Goal: Transaction & Acquisition: Purchase product/service

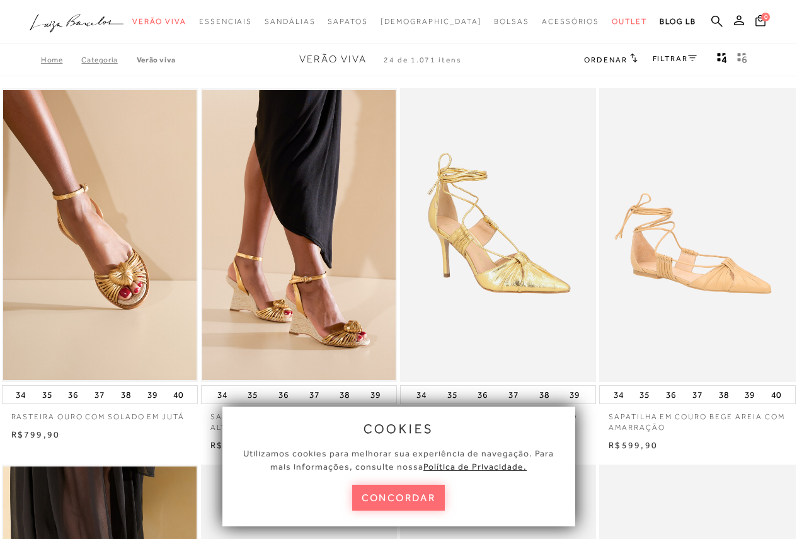
click at [416, 497] on button "concordar" at bounding box center [398, 498] width 93 height 26
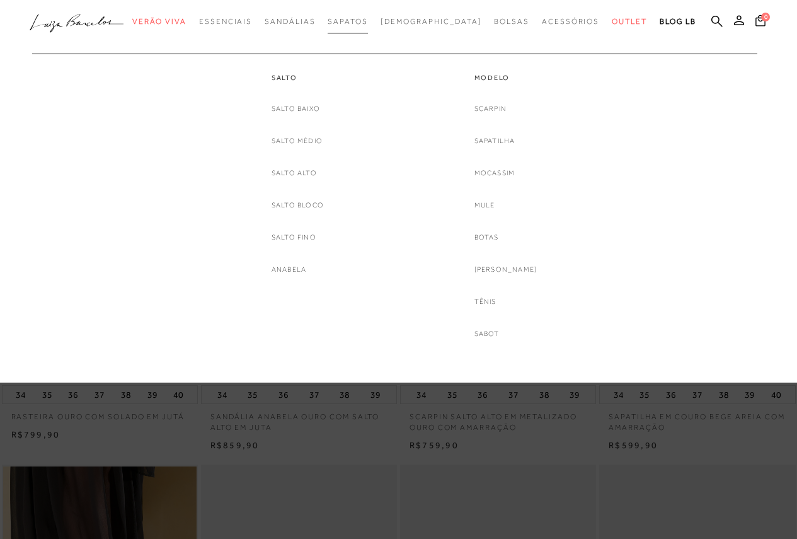
click at [368, 23] on span "Sapatos" at bounding box center [348, 21] width 40 height 9
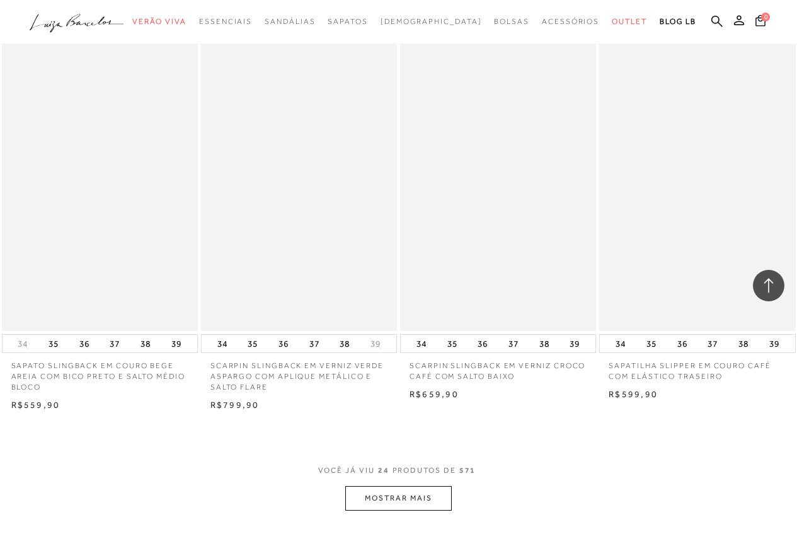
scroll to position [2332, 0]
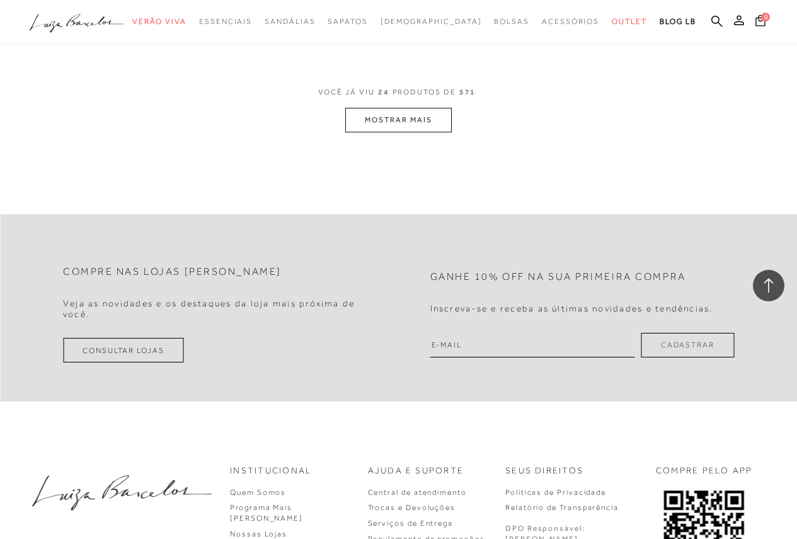
click at [412, 118] on button "MOSTRAR MAIS" at bounding box center [398, 120] width 106 height 25
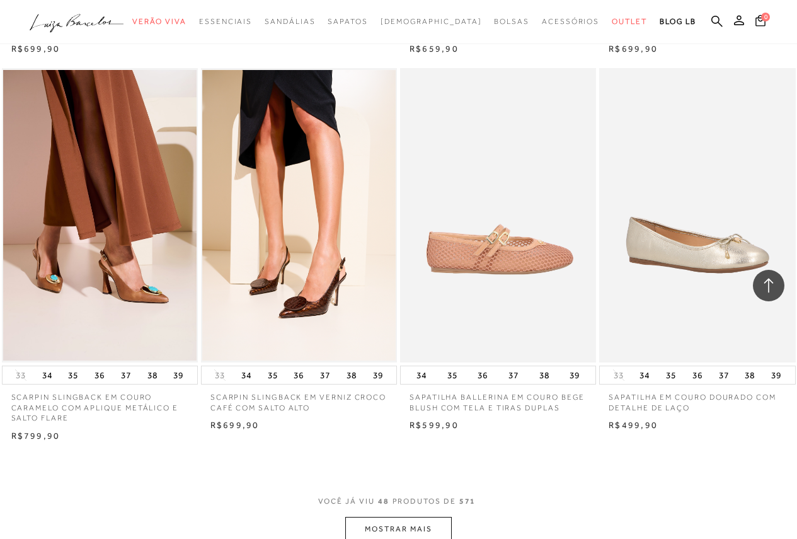
scroll to position [4476, 0]
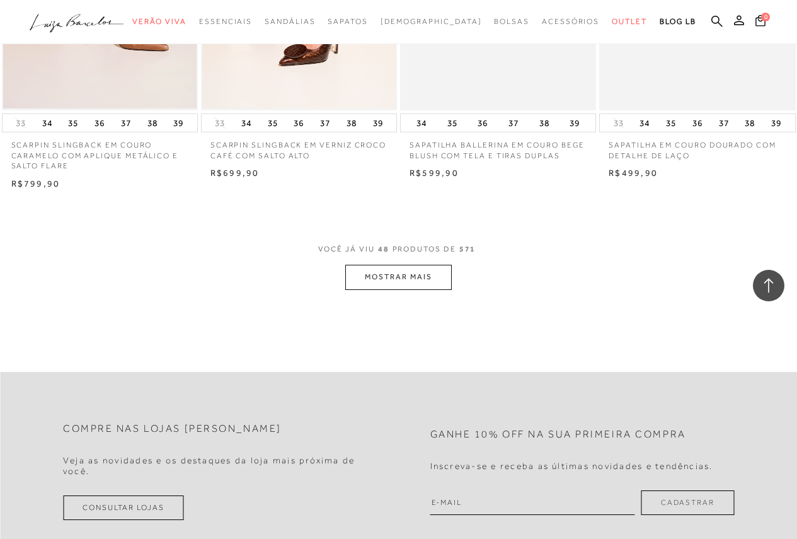
click at [399, 280] on button "MOSTRAR MAIS" at bounding box center [398, 277] width 106 height 25
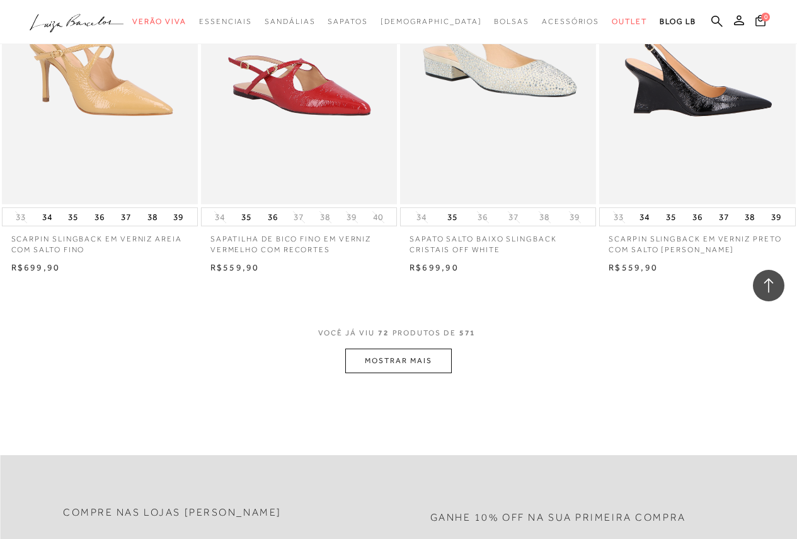
scroll to position [6808, 0]
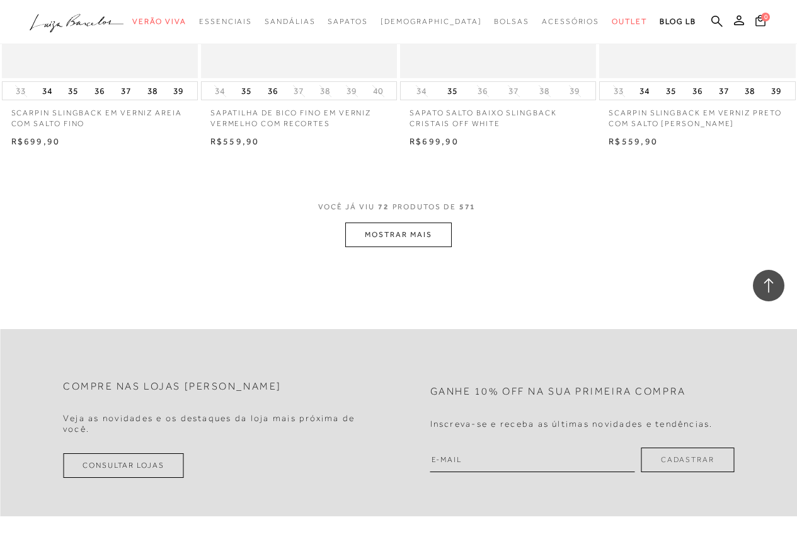
click at [414, 234] on button "MOSTRAR MAIS" at bounding box center [398, 235] width 106 height 25
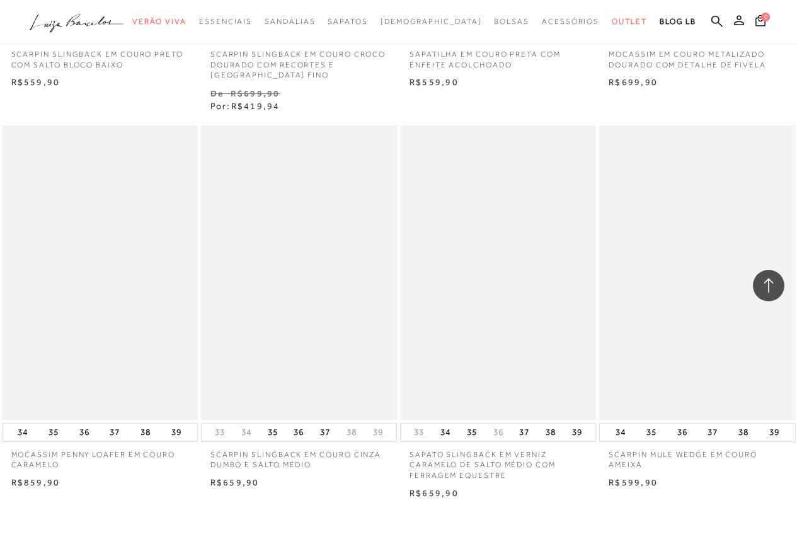
scroll to position [9077, 0]
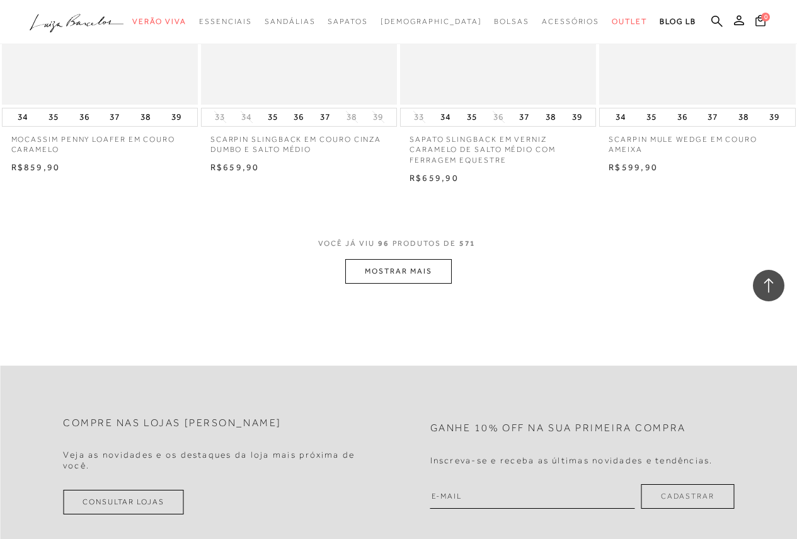
click at [422, 272] on button "MOSTRAR MAIS" at bounding box center [398, 271] width 106 height 25
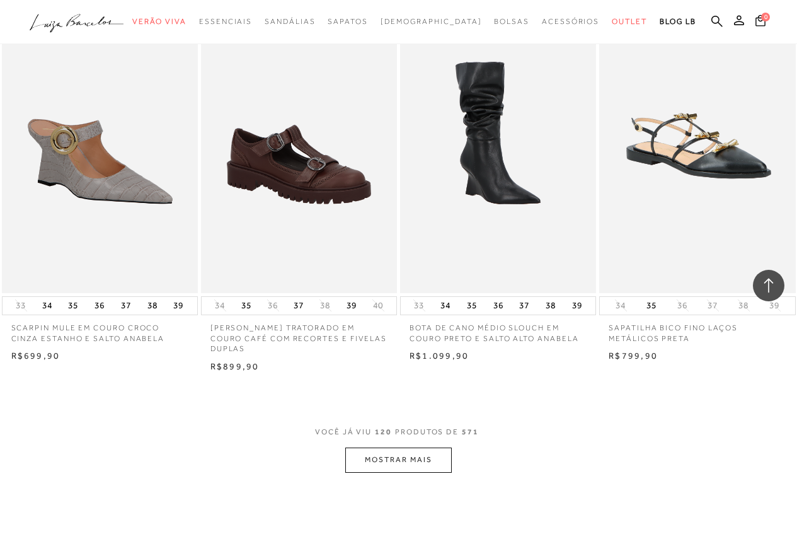
scroll to position [11221, 0]
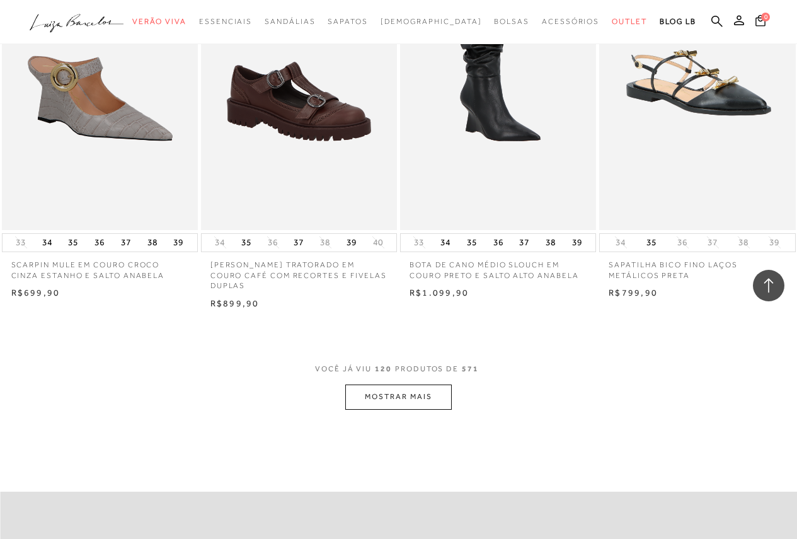
click at [402, 390] on button "MOSTRAR MAIS" at bounding box center [398, 397] width 106 height 25
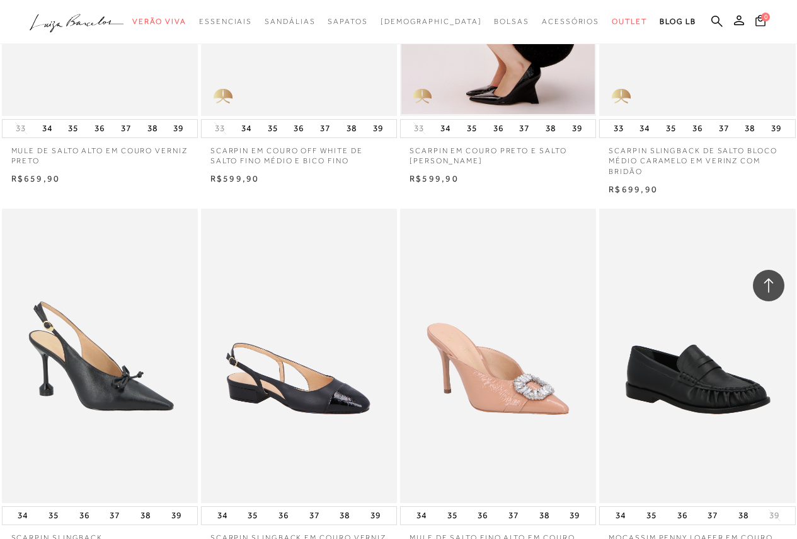
scroll to position [13553, 0]
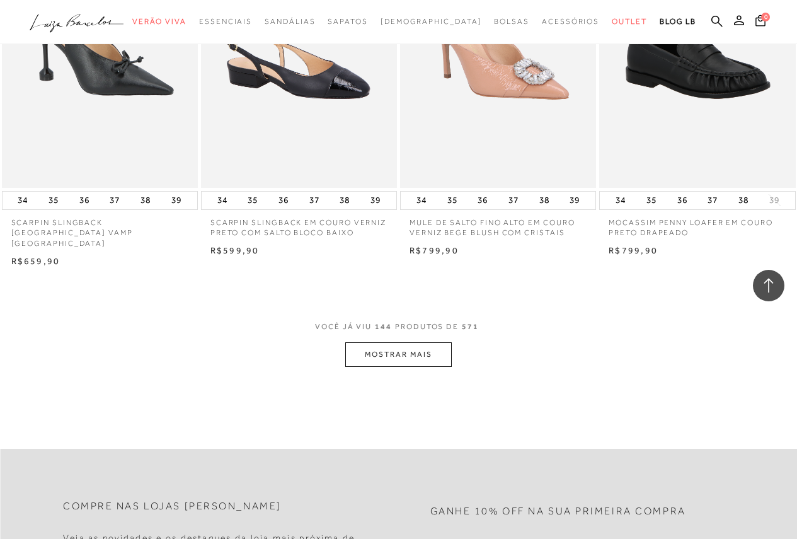
click at [448, 342] on button "MOSTRAR MAIS" at bounding box center [398, 354] width 106 height 25
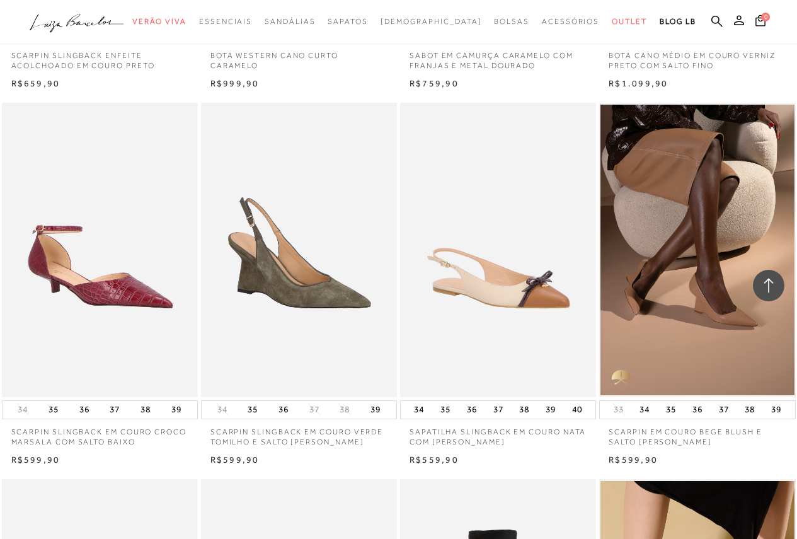
scroll to position [15696, 0]
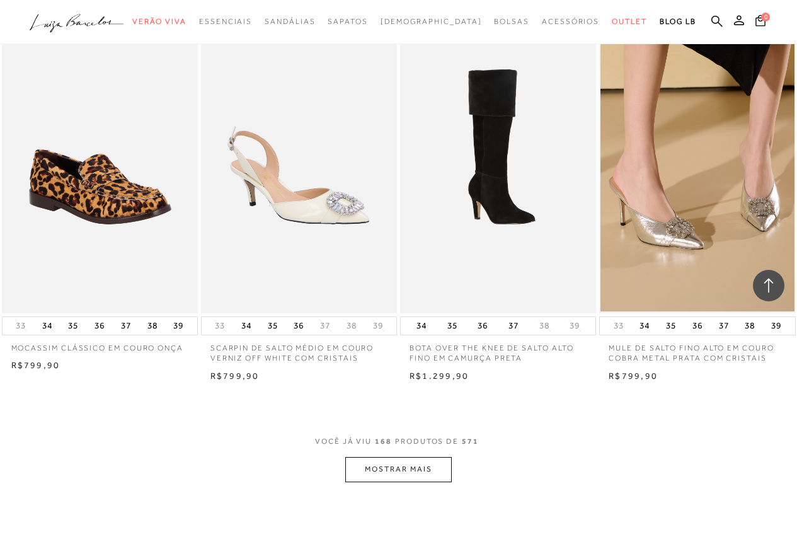
click at [443, 463] on button "MOSTRAR MAIS" at bounding box center [398, 469] width 106 height 25
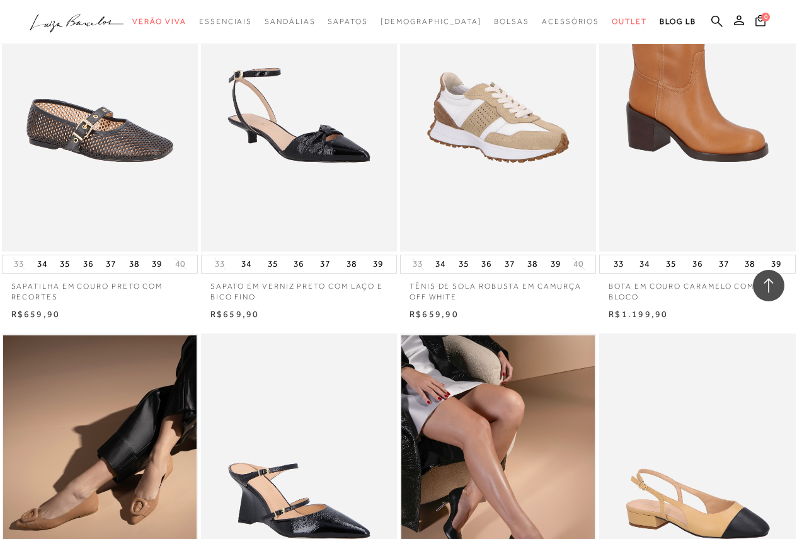
scroll to position [17966, 0]
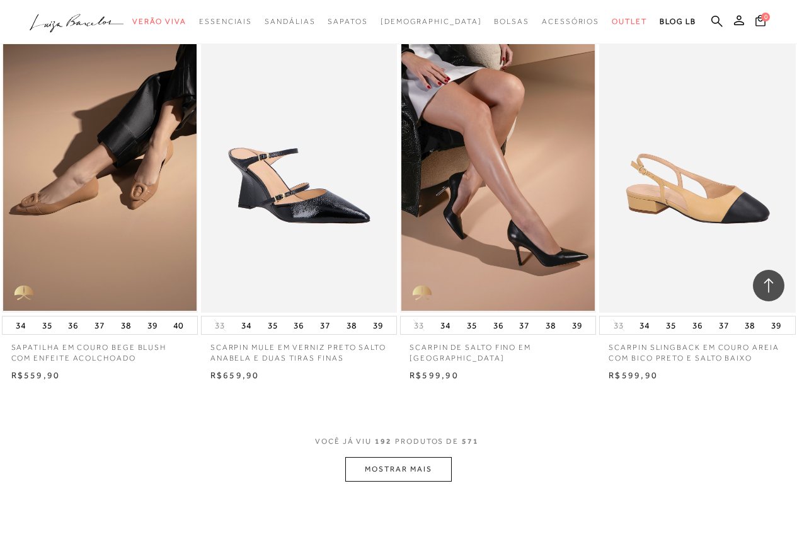
click at [429, 460] on button "MOSTRAR MAIS" at bounding box center [398, 469] width 106 height 25
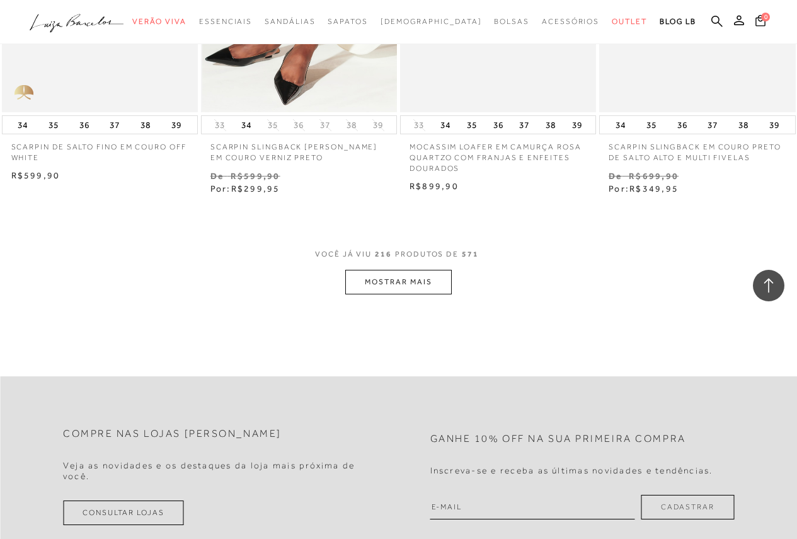
scroll to position [20487, 0]
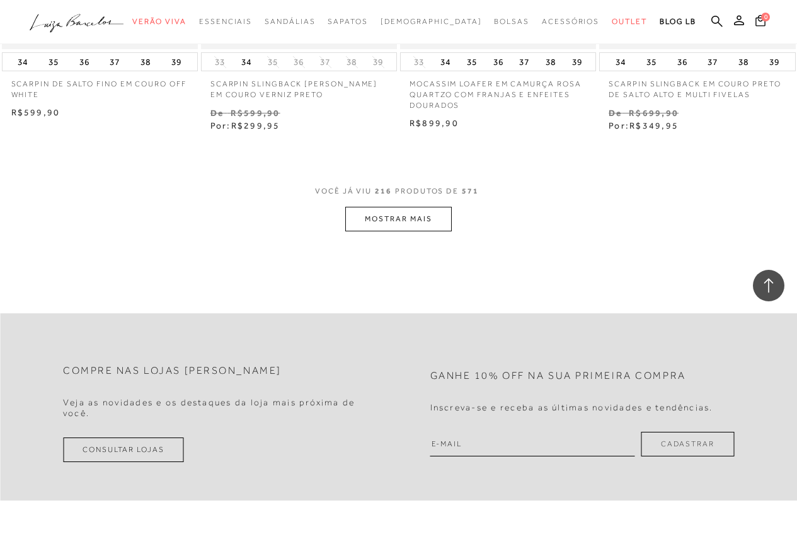
click at [426, 214] on button "MOSTRAR MAIS" at bounding box center [398, 219] width 106 height 25
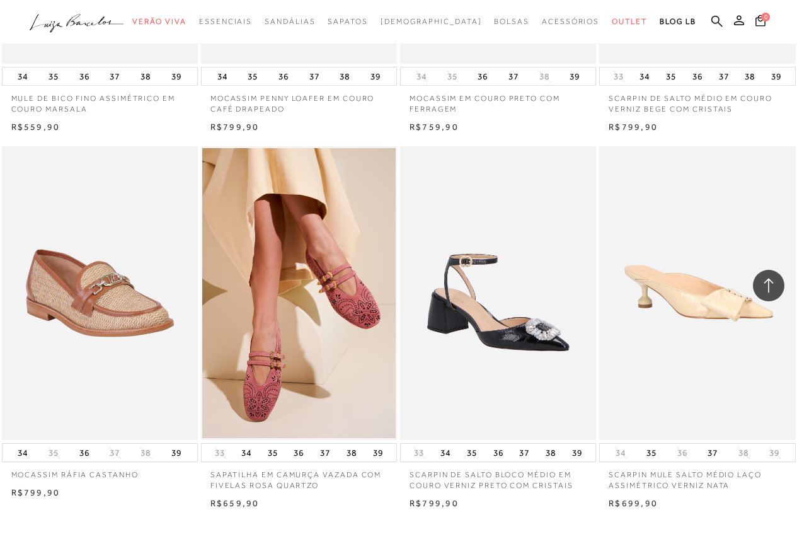
scroll to position [22757, 0]
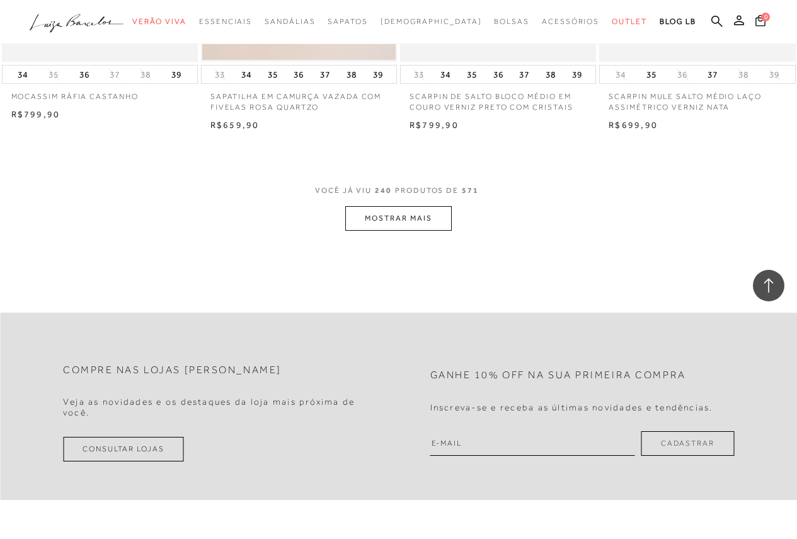
click at [425, 216] on button "MOSTRAR MAIS" at bounding box center [398, 218] width 106 height 25
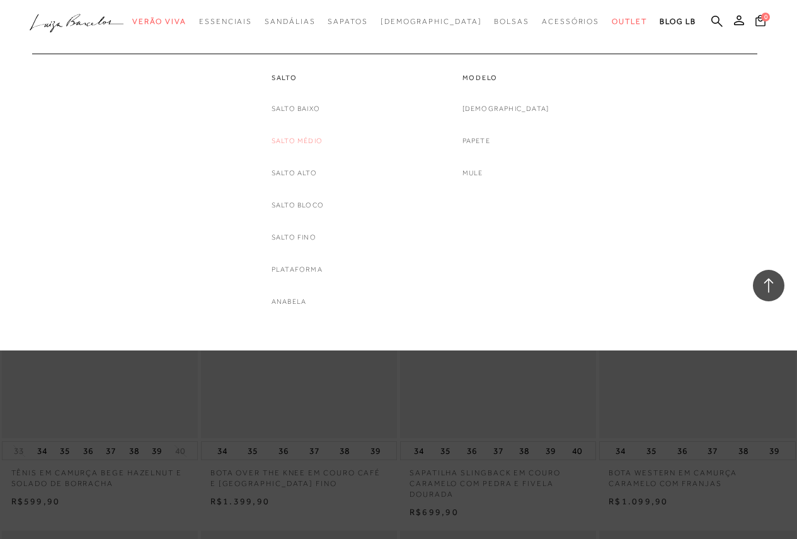
click at [301, 141] on link "Salto Médio" at bounding box center [297, 140] width 51 height 13
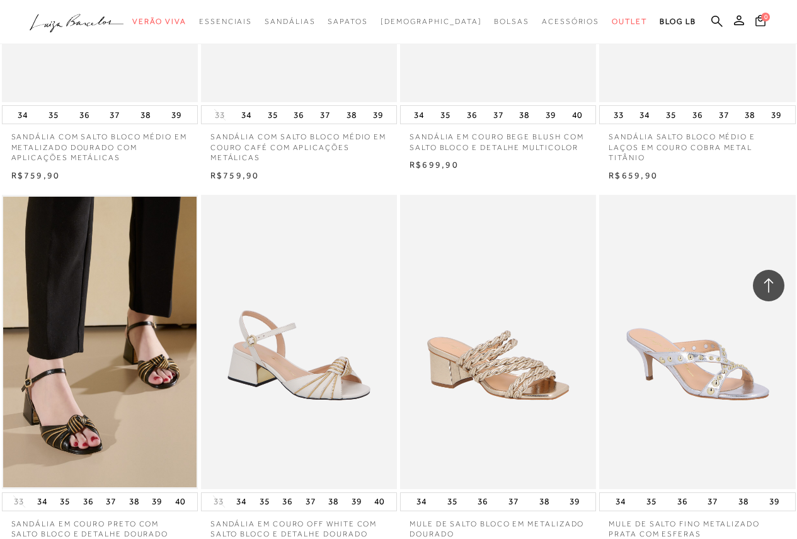
scroll to position [2143, 0]
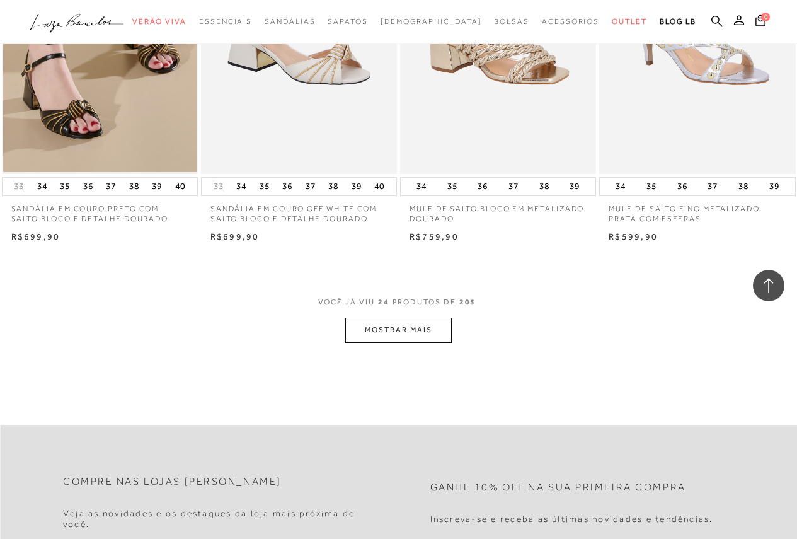
click at [429, 334] on button "MOSTRAR MAIS" at bounding box center [398, 330] width 106 height 25
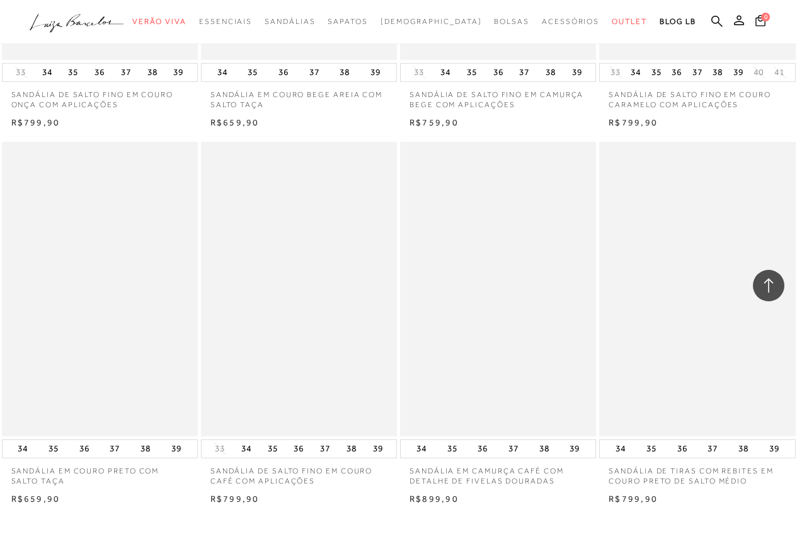
scroll to position [4539, 0]
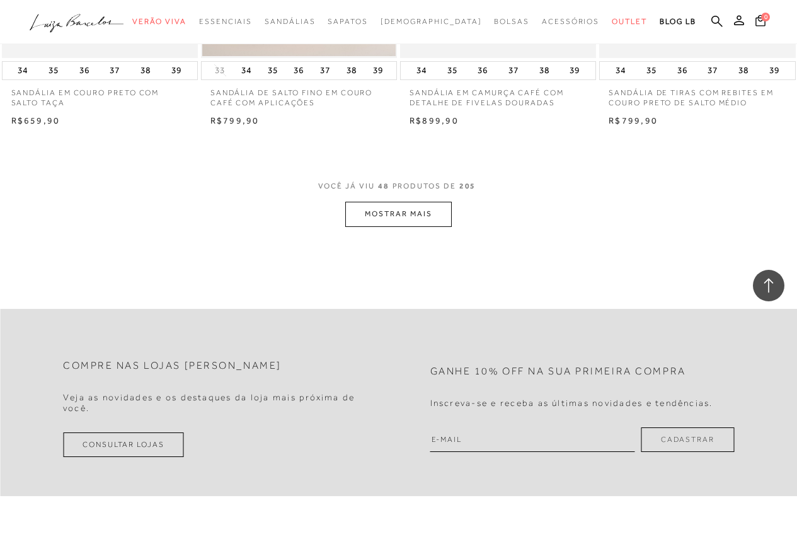
click at [413, 210] on button "MOSTRAR MAIS" at bounding box center [398, 214] width 106 height 25
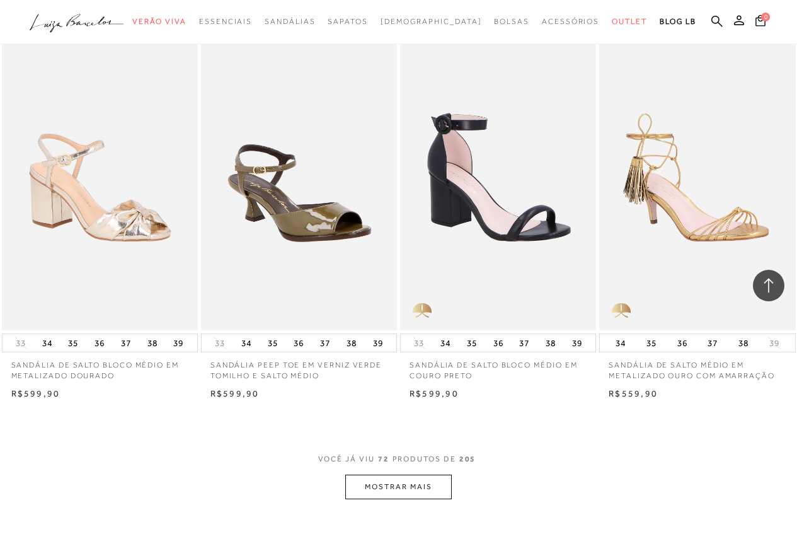
scroll to position [6934, 0]
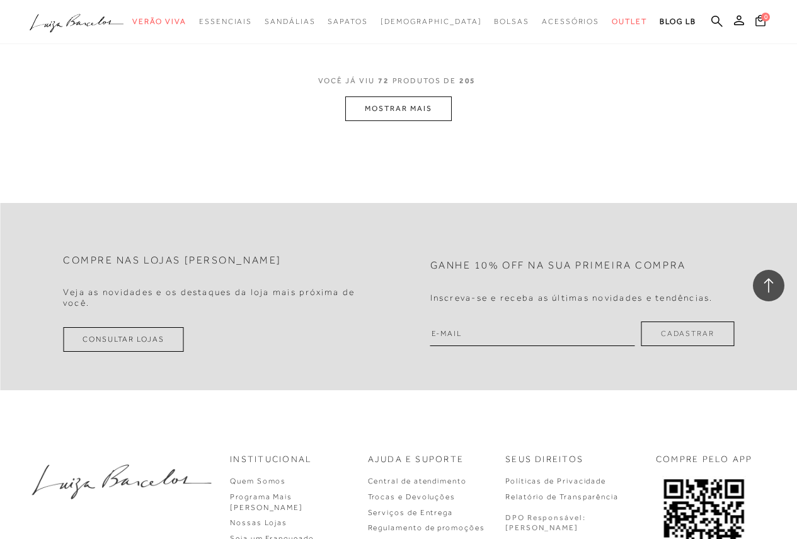
click at [410, 114] on button "MOSTRAR MAIS" at bounding box center [398, 108] width 106 height 25
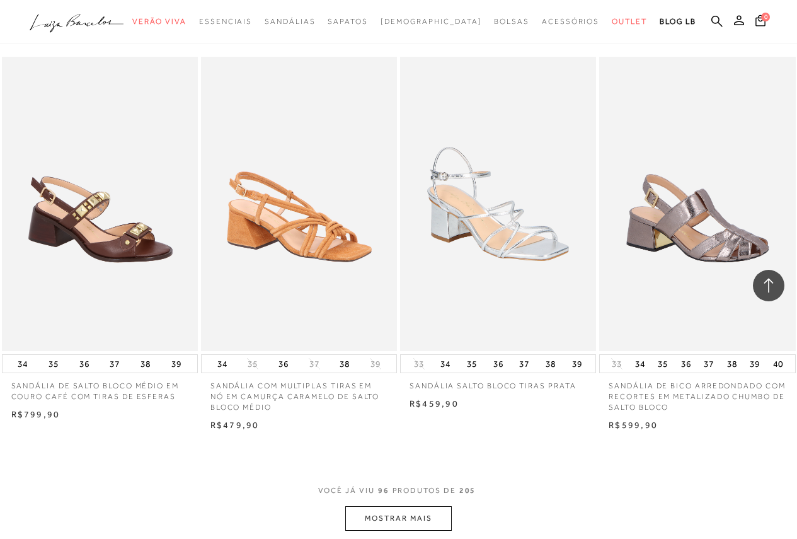
scroll to position [9077, 0]
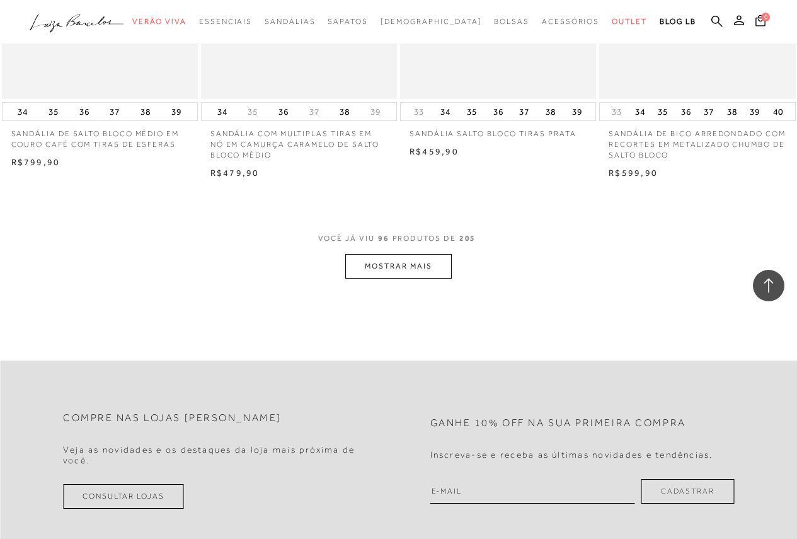
click at [392, 268] on button "MOSTRAR MAIS" at bounding box center [398, 266] width 106 height 25
